Goal: Information Seeking & Learning: Learn about a topic

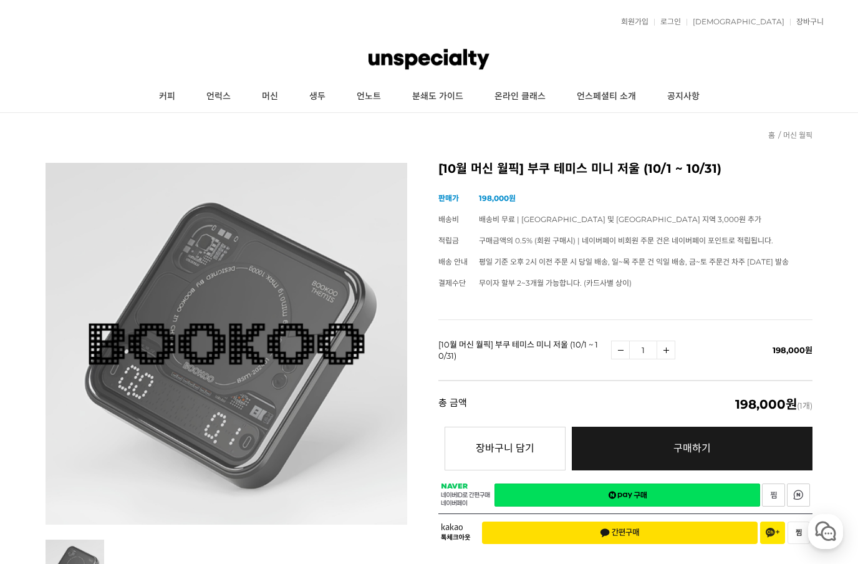
click at [267, 95] on link "머신" at bounding box center [269, 96] width 47 height 31
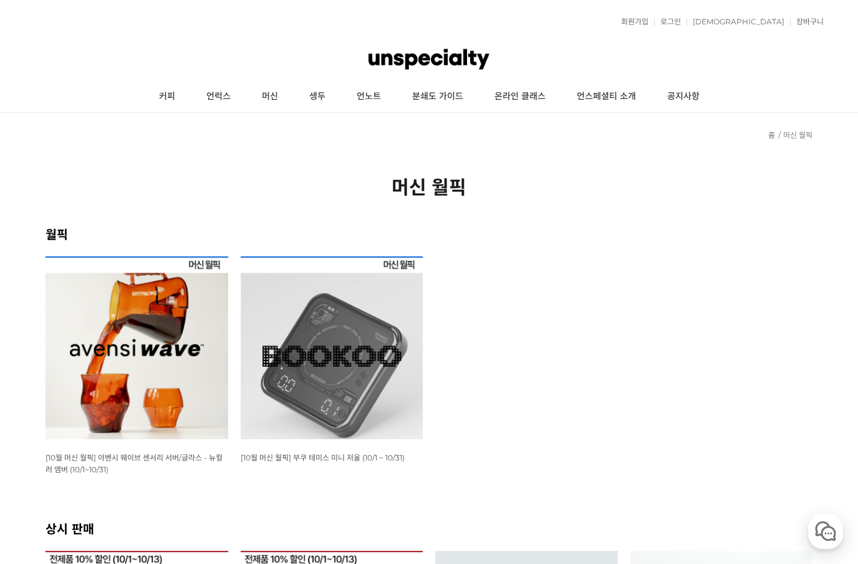
click at [168, 102] on link "커피" at bounding box center [166, 96] width 47 height 31
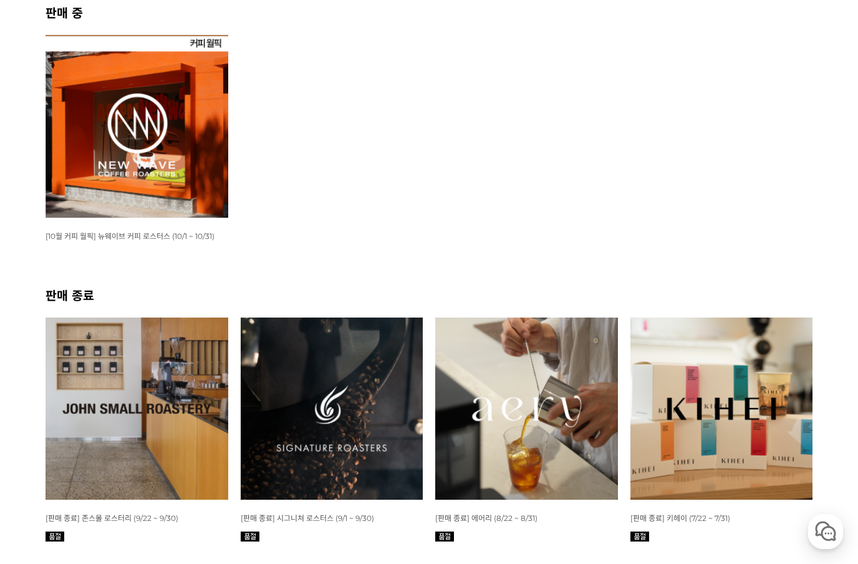
scroll to position [211, 0]
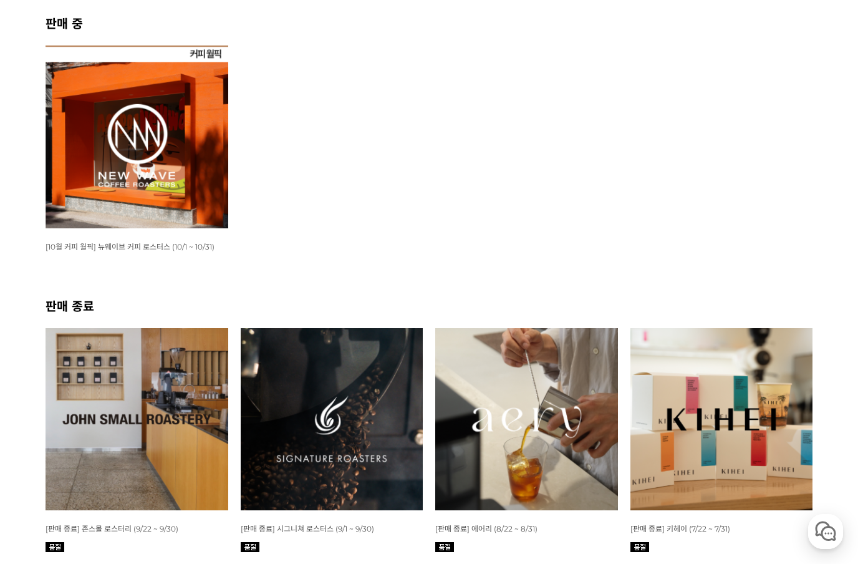
click at [209, 167] on img at bounding box center [137, 137] width 183 height 183
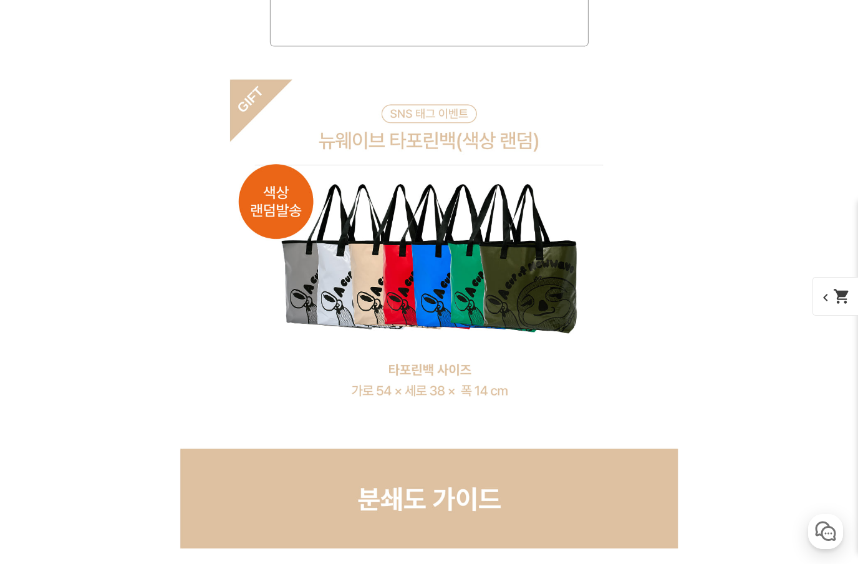
scroll to position [9399, 0]
